Goal: Navigation & Orientation: Understand site structure

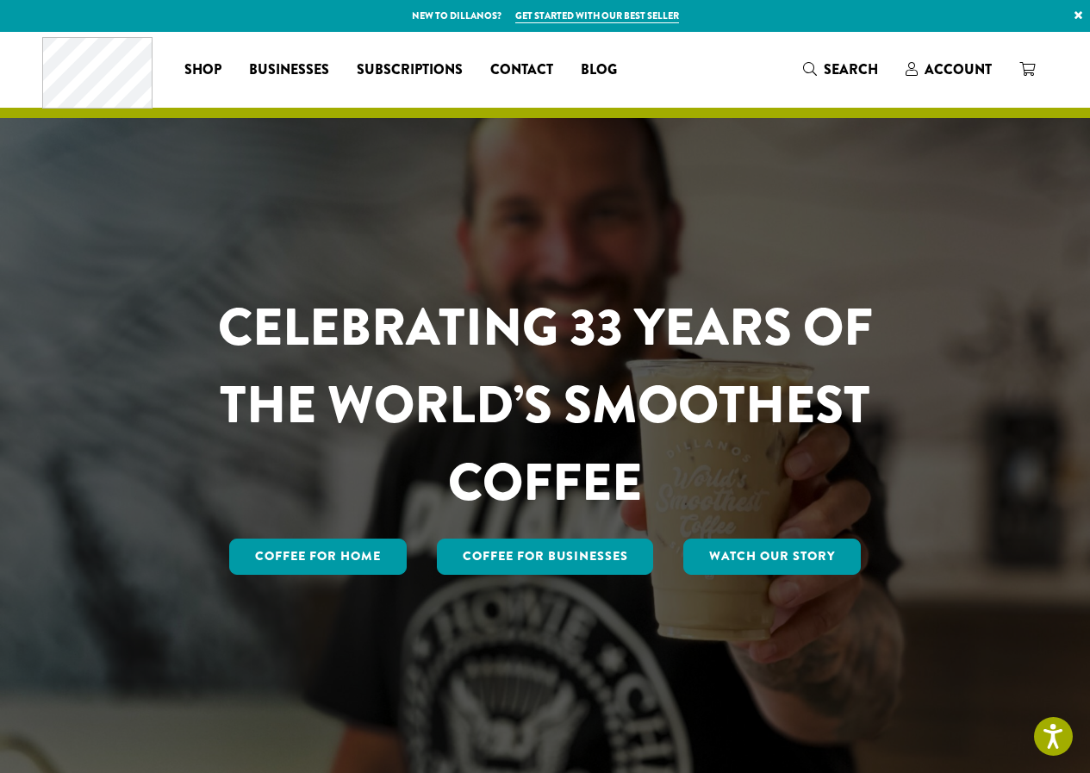
click at [1079, 18] on link "×" at bounding box center [1077, 15] width 23 height 31
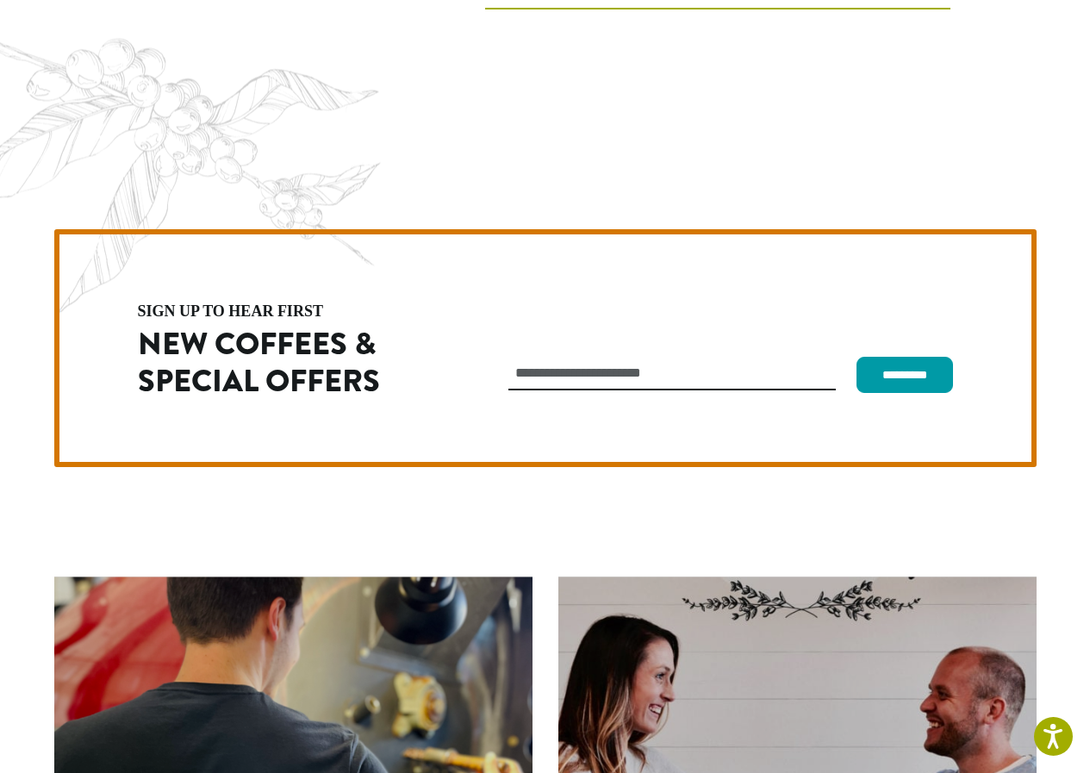
scroll to position [4836, 0]
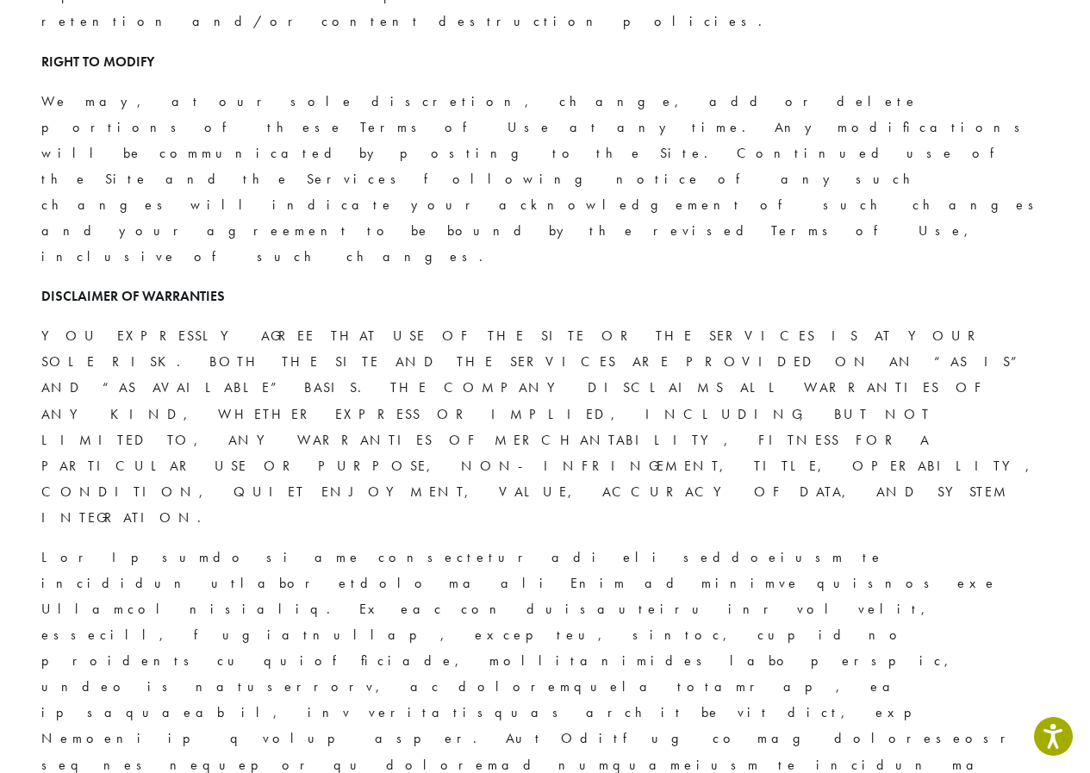
scroll to position [713, 0]
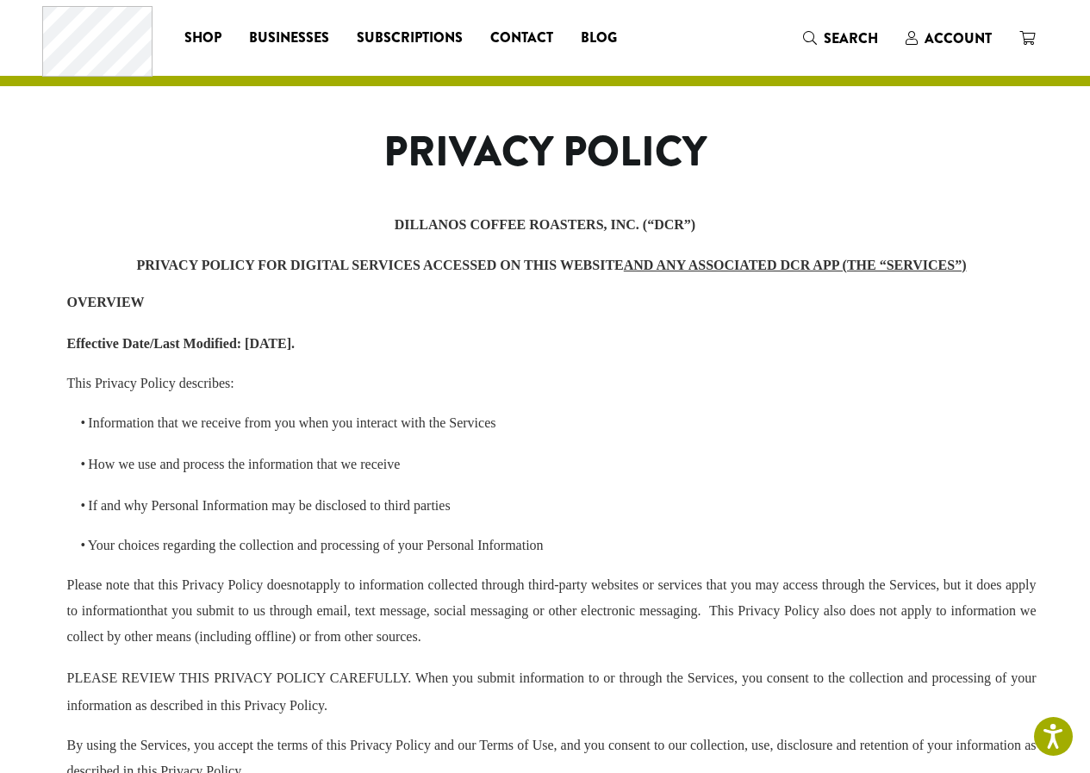
scroll to position [4295, 0]
